Goal: Task Accomplishment & Management: Manage account settings

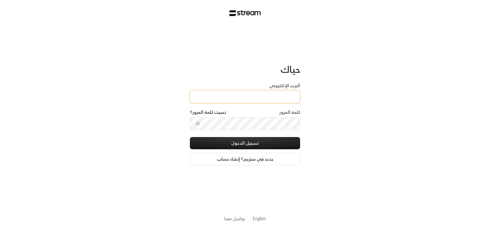
click at [259, 94] on input "البريد الإلكتروني" at bounding box center [245, 97] width 110 height 13
type input "[EMAIL_ADDRESS][DOMAIN_NAME]"
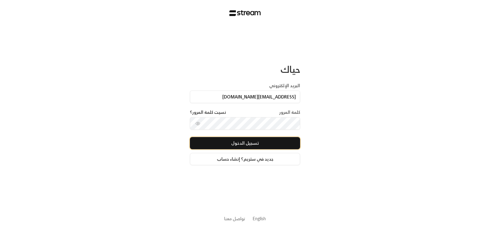
click at [250, 139] on button "تسجيل الدخول" at bounding box center [245, 143] width 110 height 12
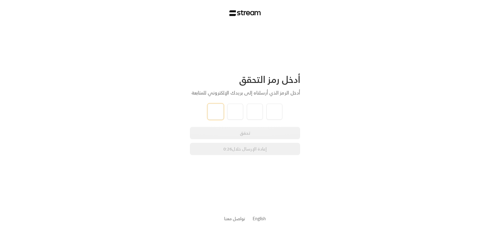
type input "1"
type input "0"
type input "4"
click at [217, 134] on div "تحقق إعادة الإرسال خلال 0:16" at bounding box center [245, 141] width 110 height 28
